Goal: Task Accomplishment & Management: Use online tool/utility

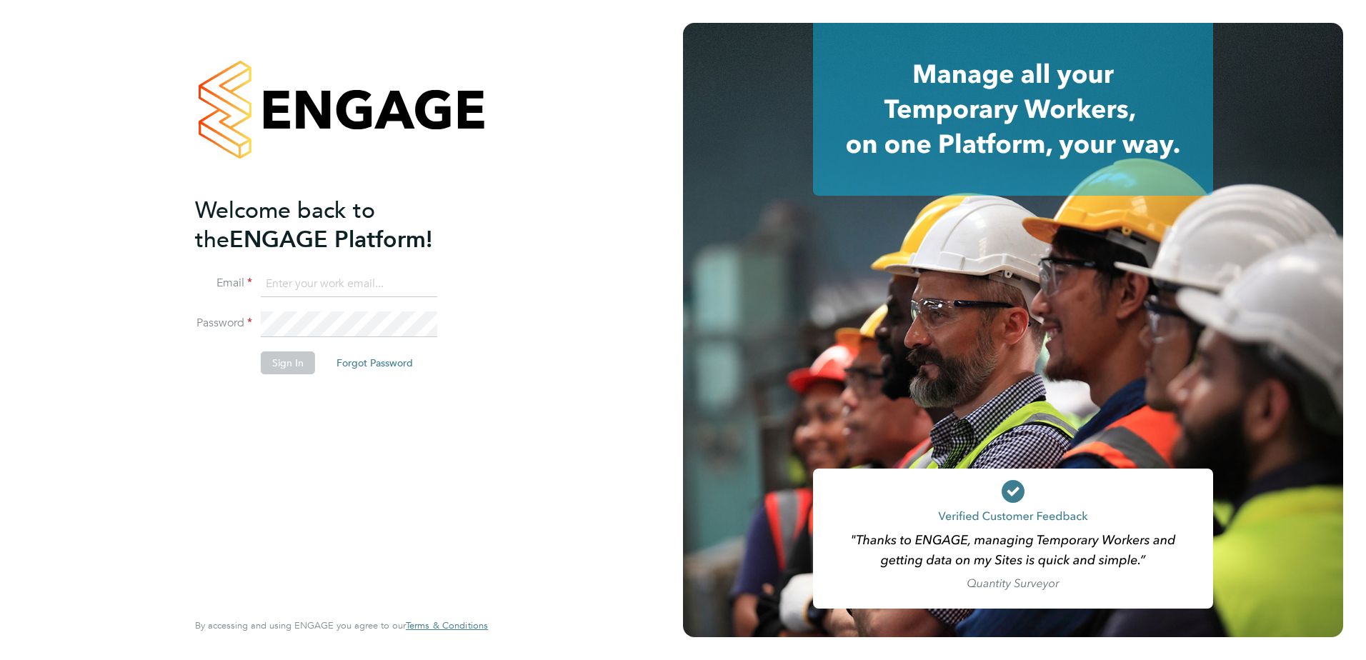
type input "mark.reece@vistry.co.uk"
click at [289, 352] on button "Sign In" at bounding box center [288, 362] width 54 height 23
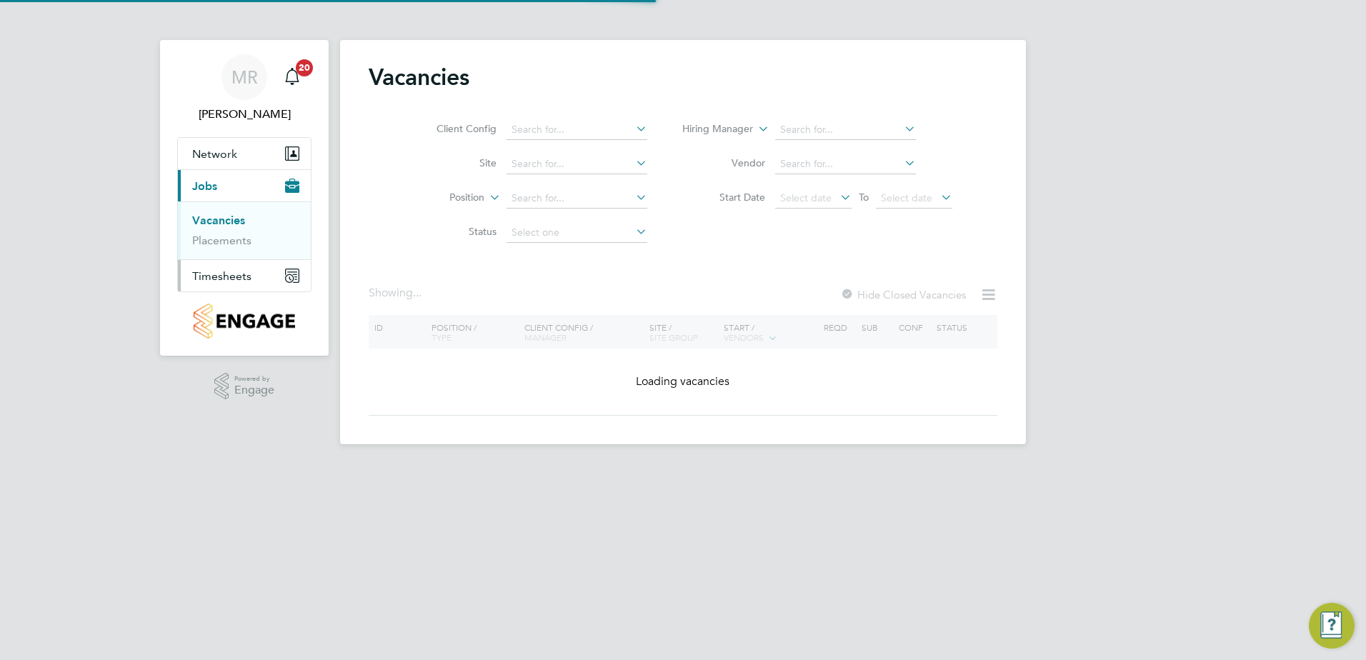
click at [231, 280] on span "Timesheets" at bounding box center [221, 276] width 59 height 14
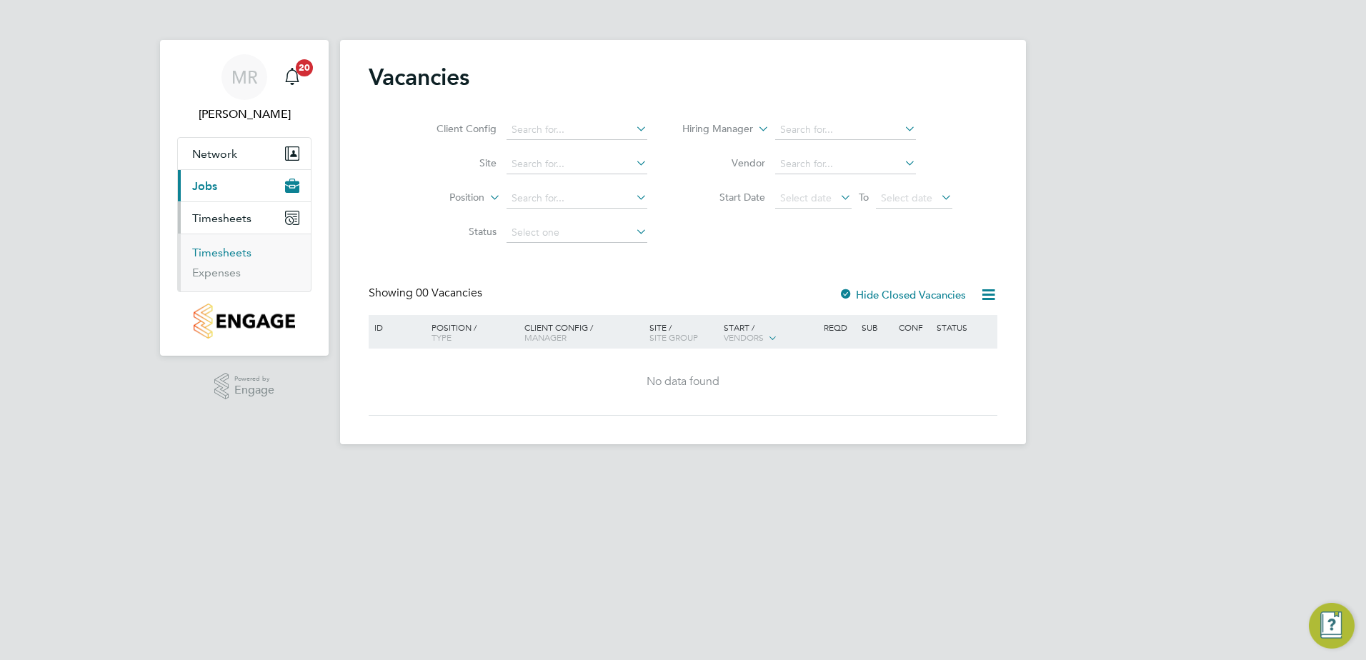
click at [234, 252] on link "Timesheets" at bounding box center [221, 253] width 59 height 14
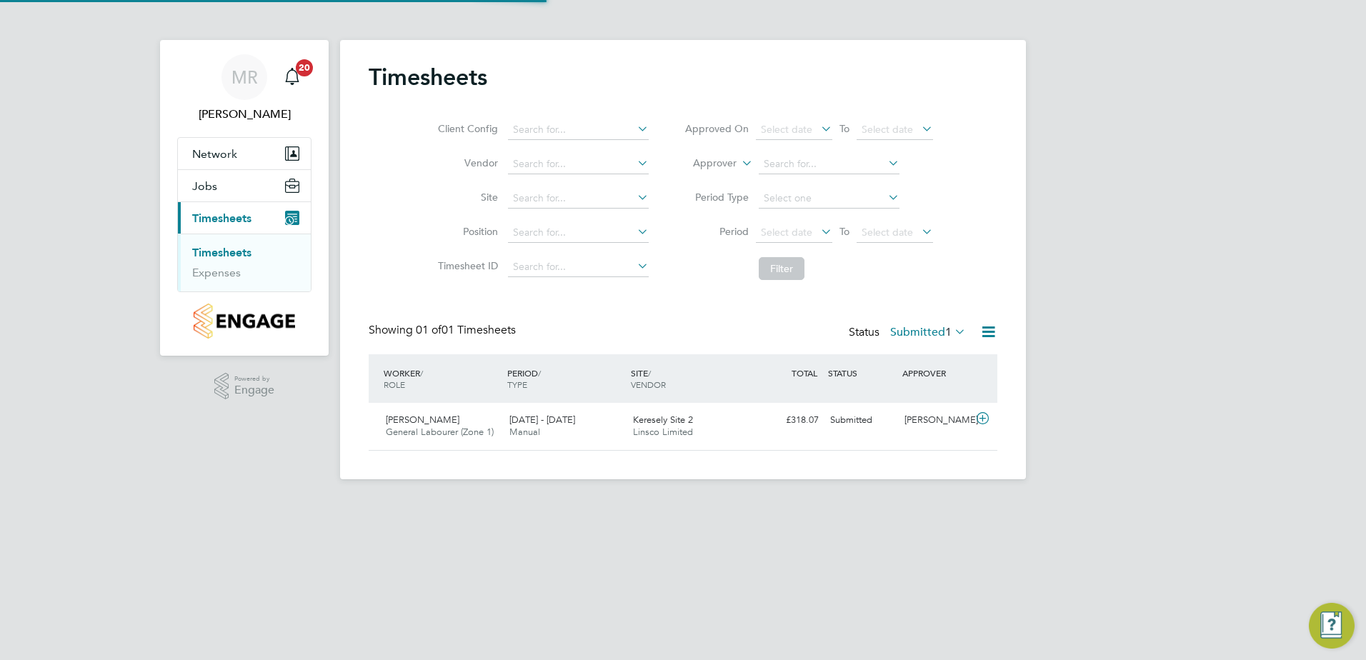
scroll to position [36, 124]
click at [986, 414] on icon at bounding box center [983, 418] width 18 height 11
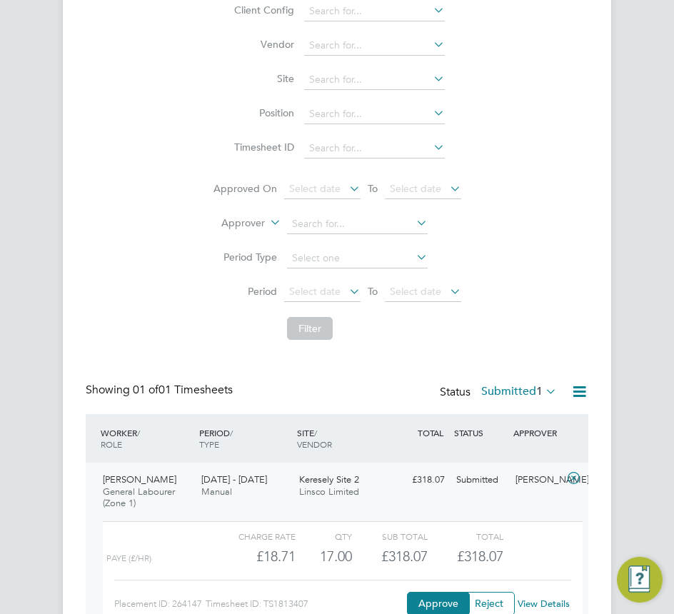
scroll to position [536, 0]
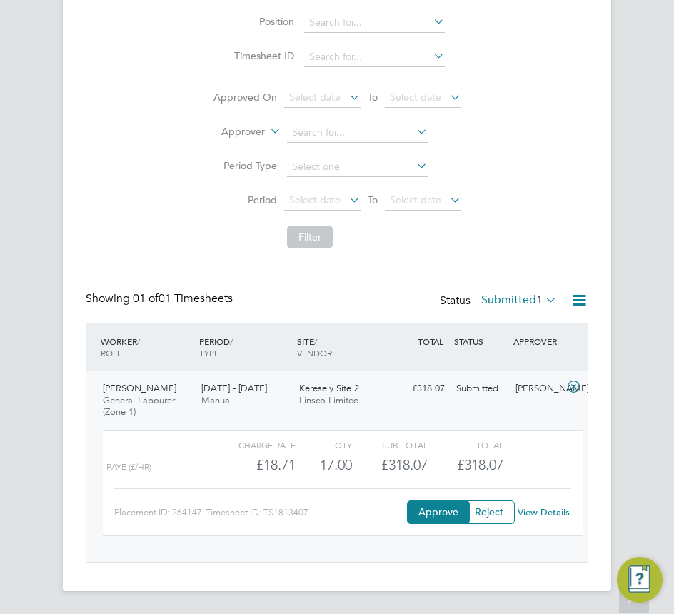
click at [541, 515] on link "View Details" at bounding box center [544, 512] width 52 height 12
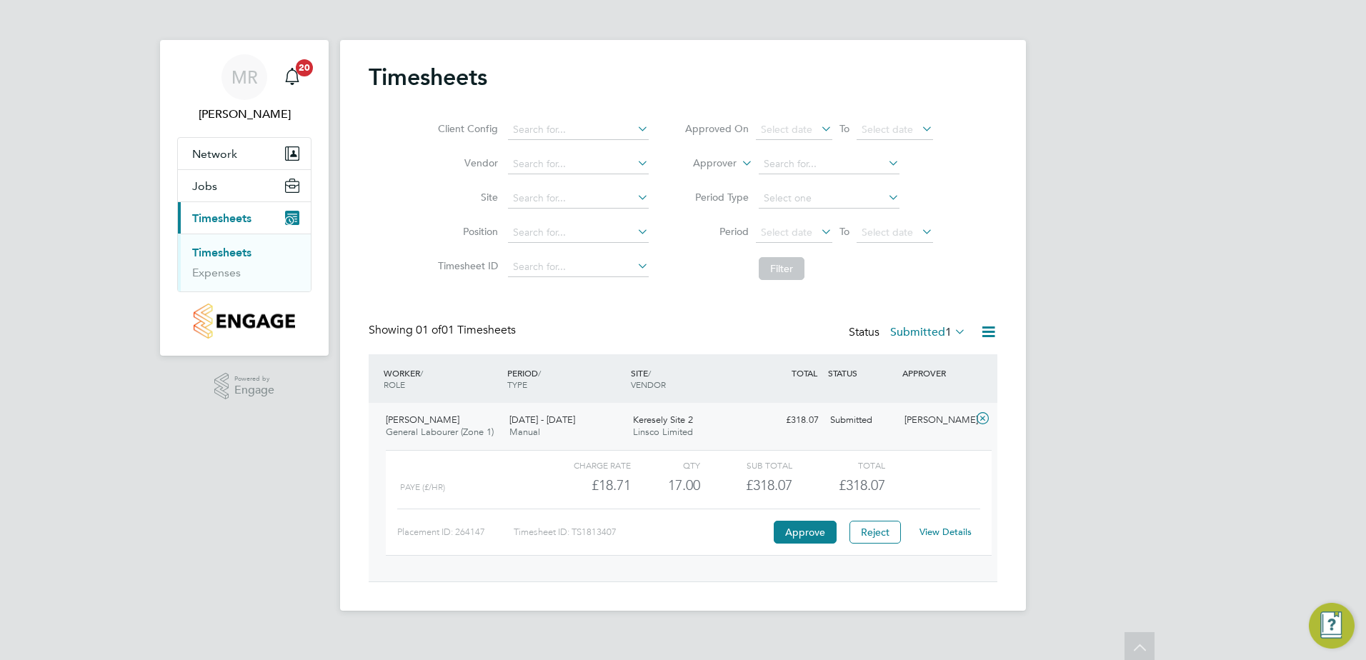
scroll to position [24, 139]
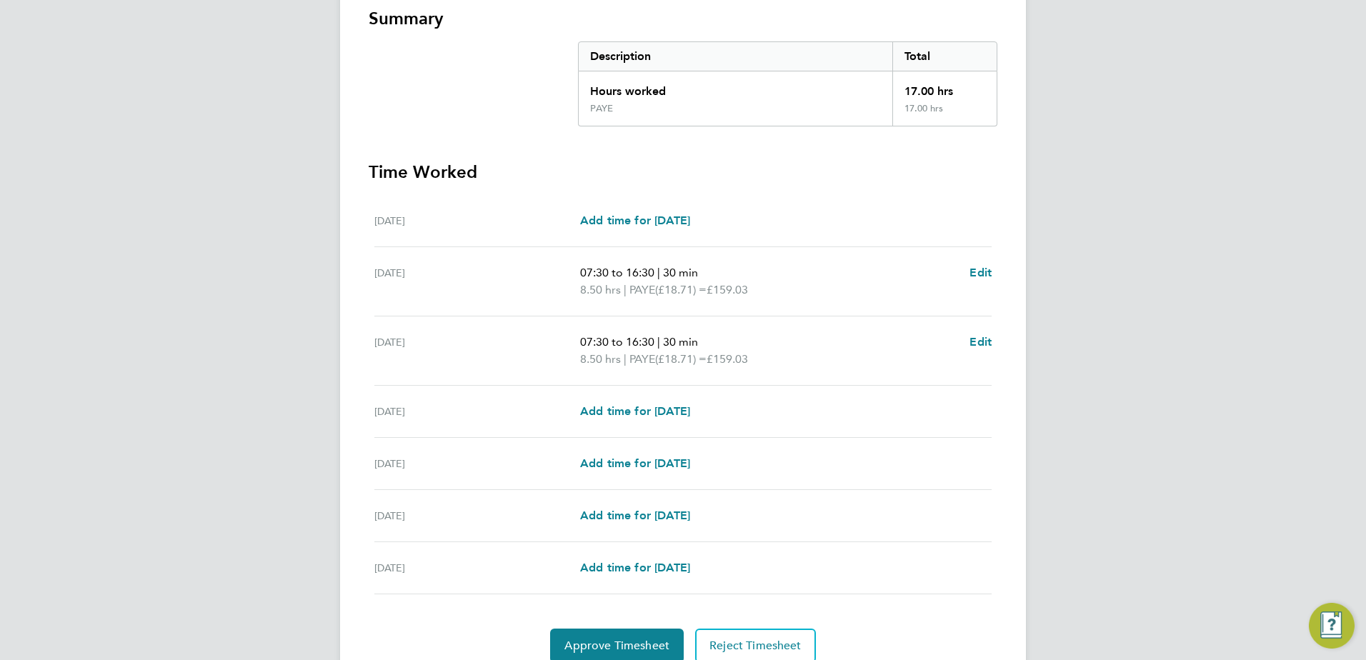
scroll to position [286, 0]
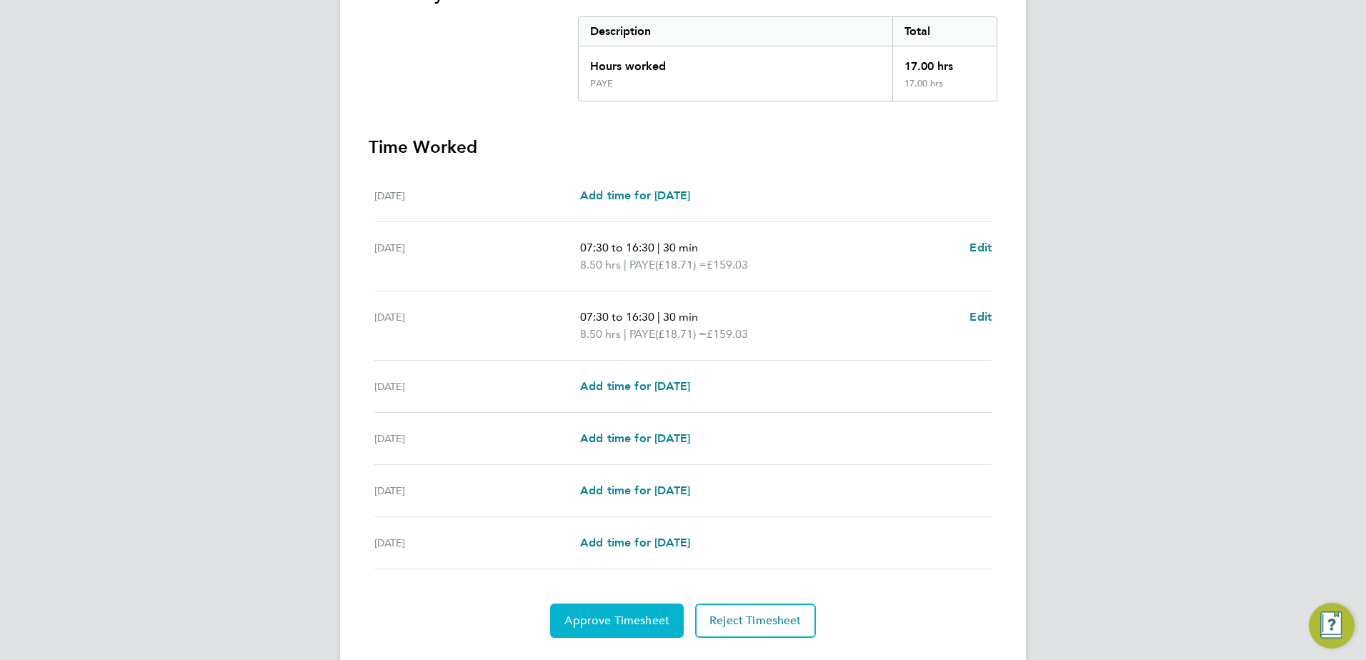
click at [648, 614] on span "Approve Timesheet" at bounding box center [616, 621] width 105 height 14
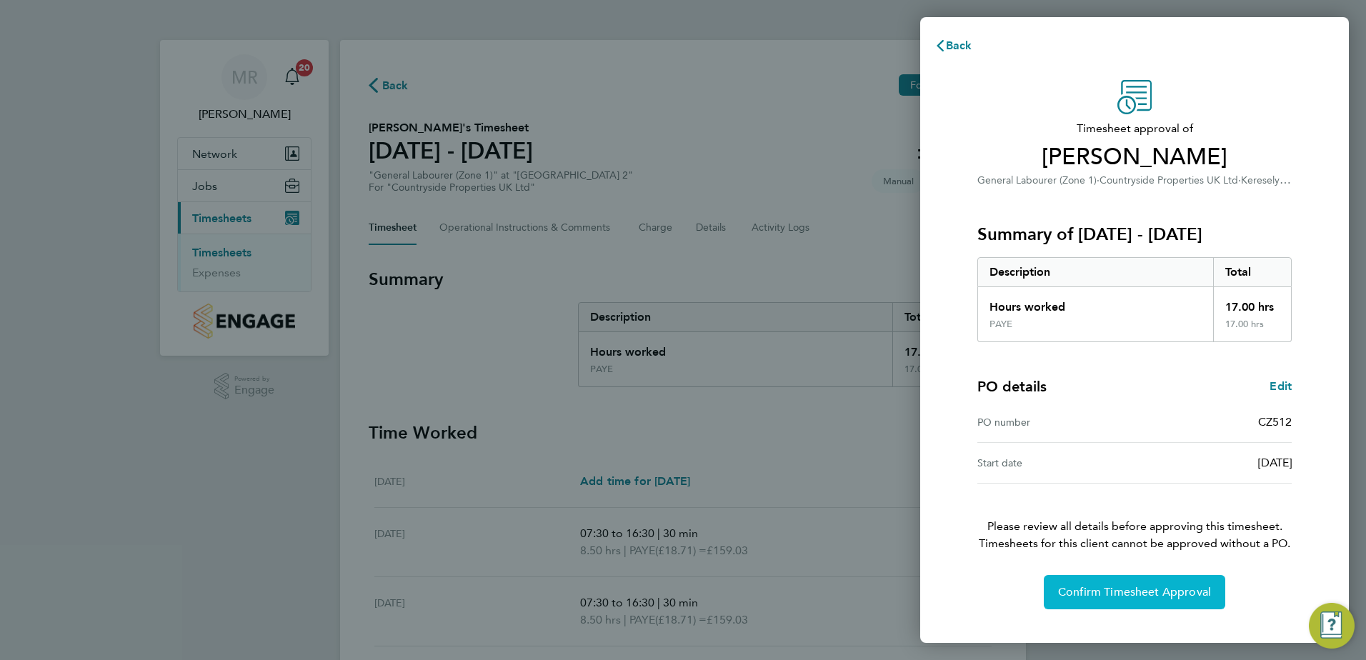
click at [674, 586] on span "Confirm Timesheet Approval" at bounding box center [1134, 592] width 153 height 14
